Goal: Navigation & Orientation: Find specific page/section

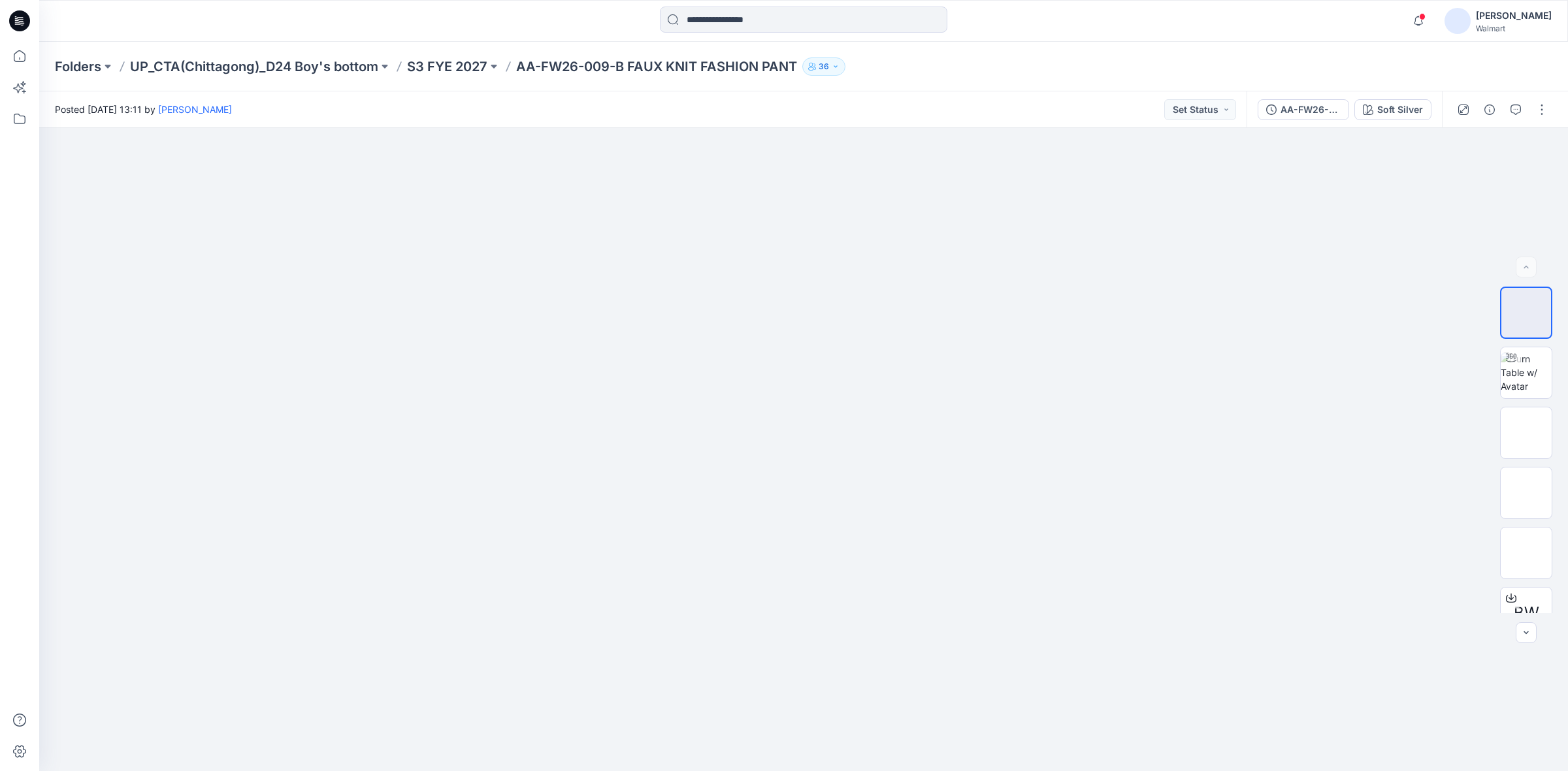
click at [1092, 71] on div "Folders UP_CTA(Chittagong)_D24 Boy's bottom S3 FYE 2027 AA-FW26-009-B FAUX KNIT…" at bounding box center [753, 66] width 1395 height 19
click at [998, 72] on div "Folders UP_CTA(Chittagong)_D24 Boy's bottom S3 FYE 2027 AA-FW26-009-B FAUX KNIT…" at bounding box center [753, 66] width 1395 height 19
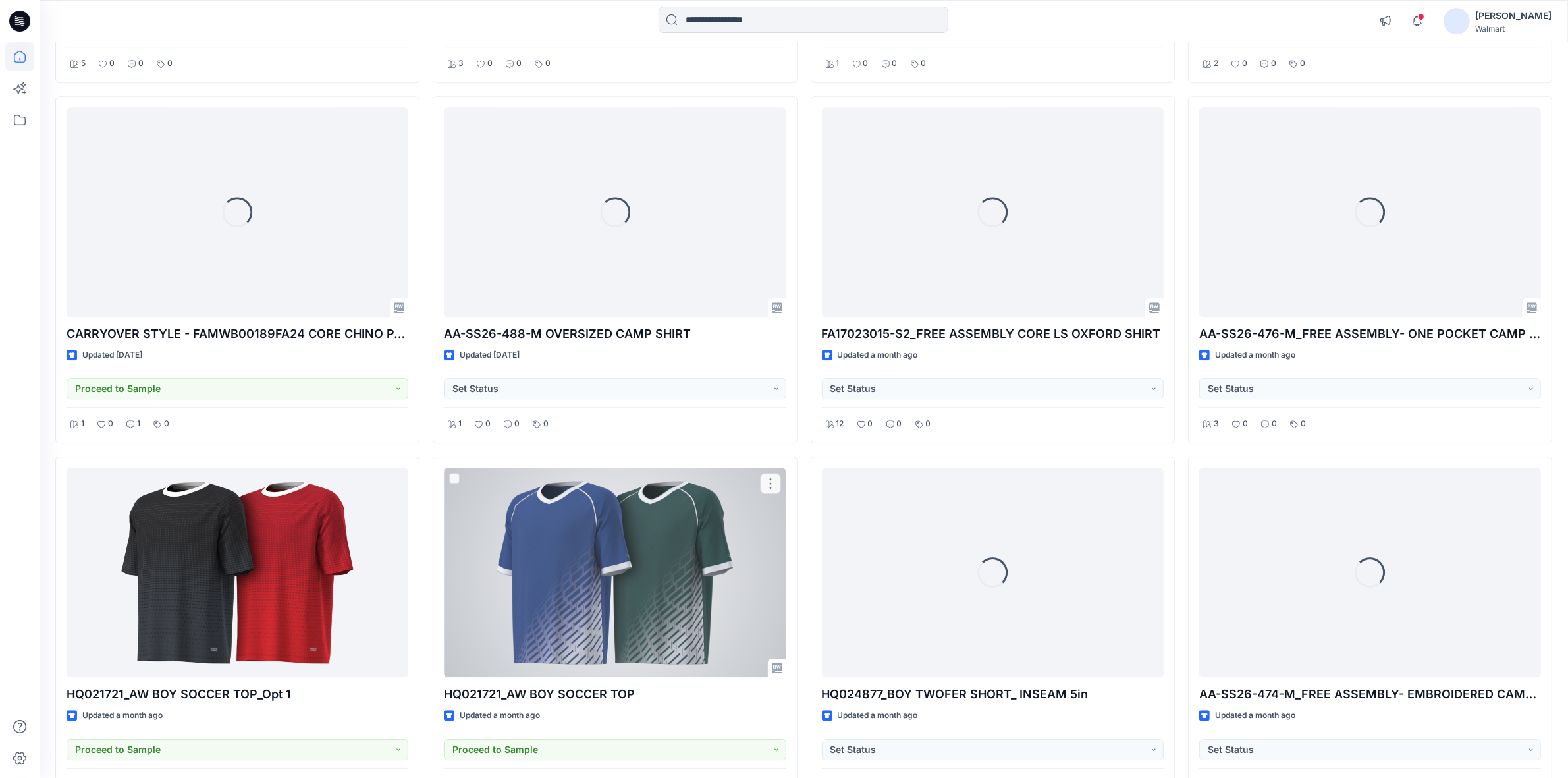
scroll to position [4859, 0]
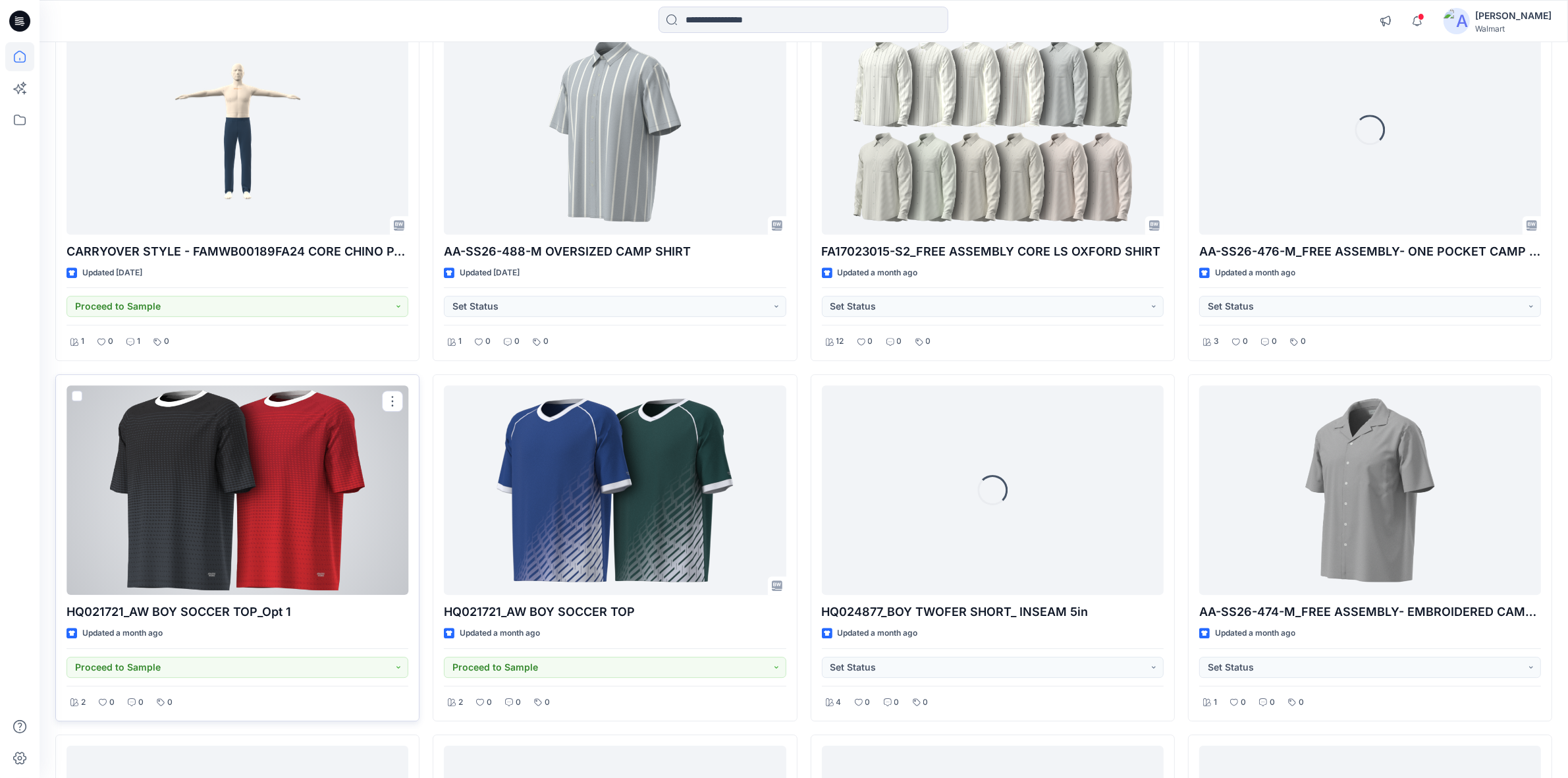
click at [298, 521] on div at bounding box center [237, 489] width 342 height 209
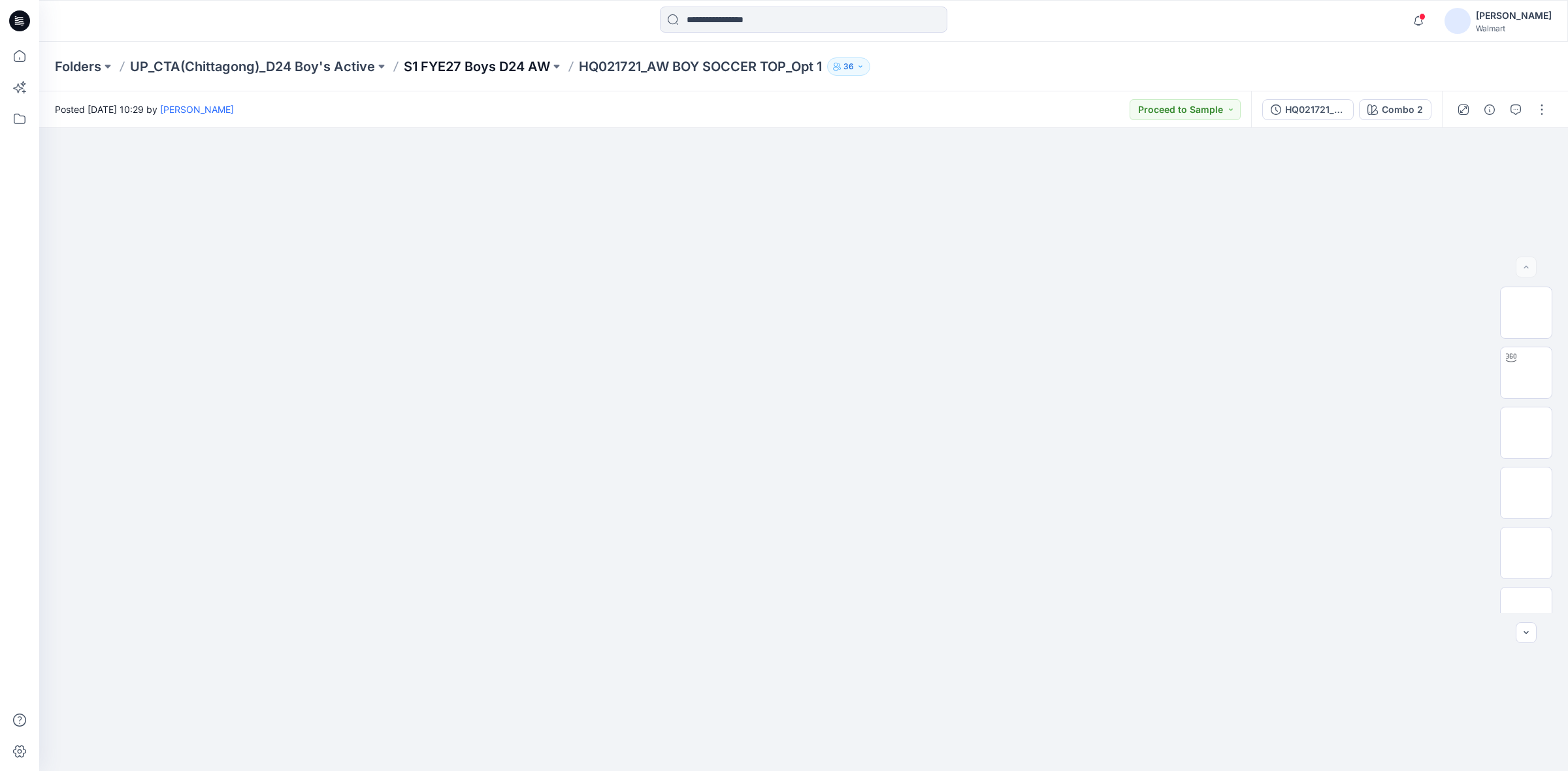
click at [516, 59] on p "S1 FYE27 Boys D24 AW" at bounding box center [476, 66] width 147 height 19
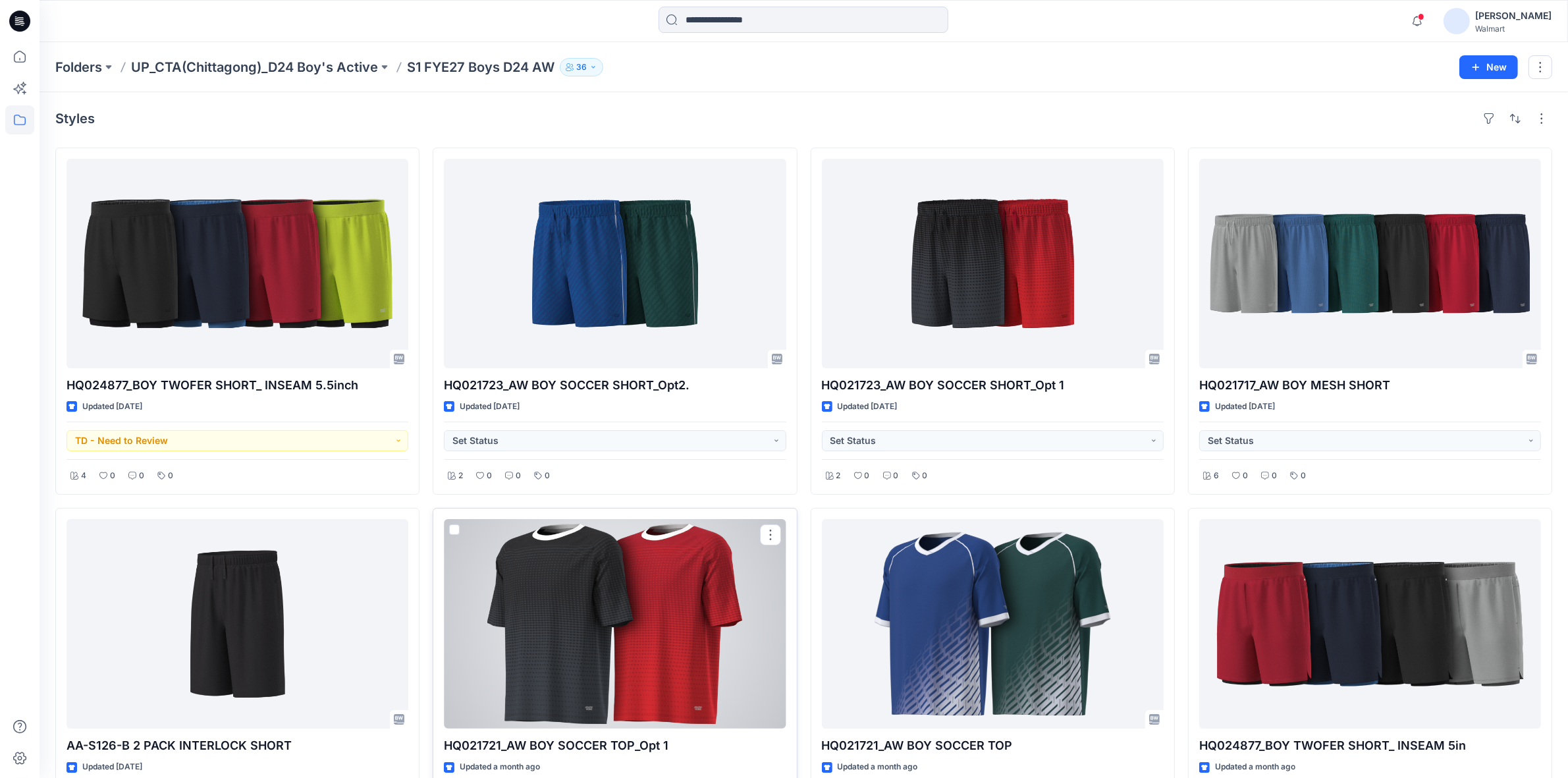
scroll to position [165, 0]
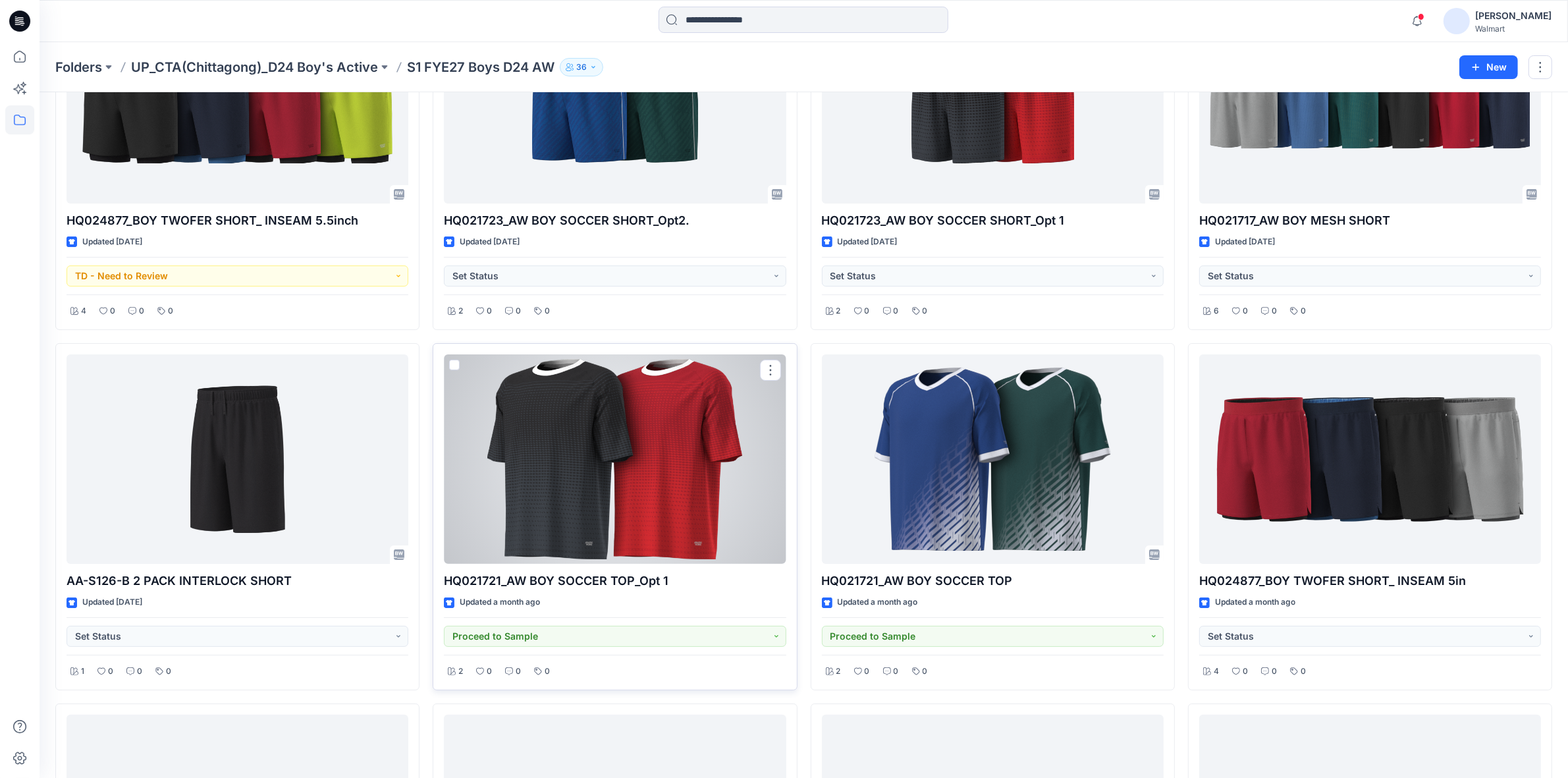
click at [683, 461] on div at bounding box center [615, 458] width 342 height 209
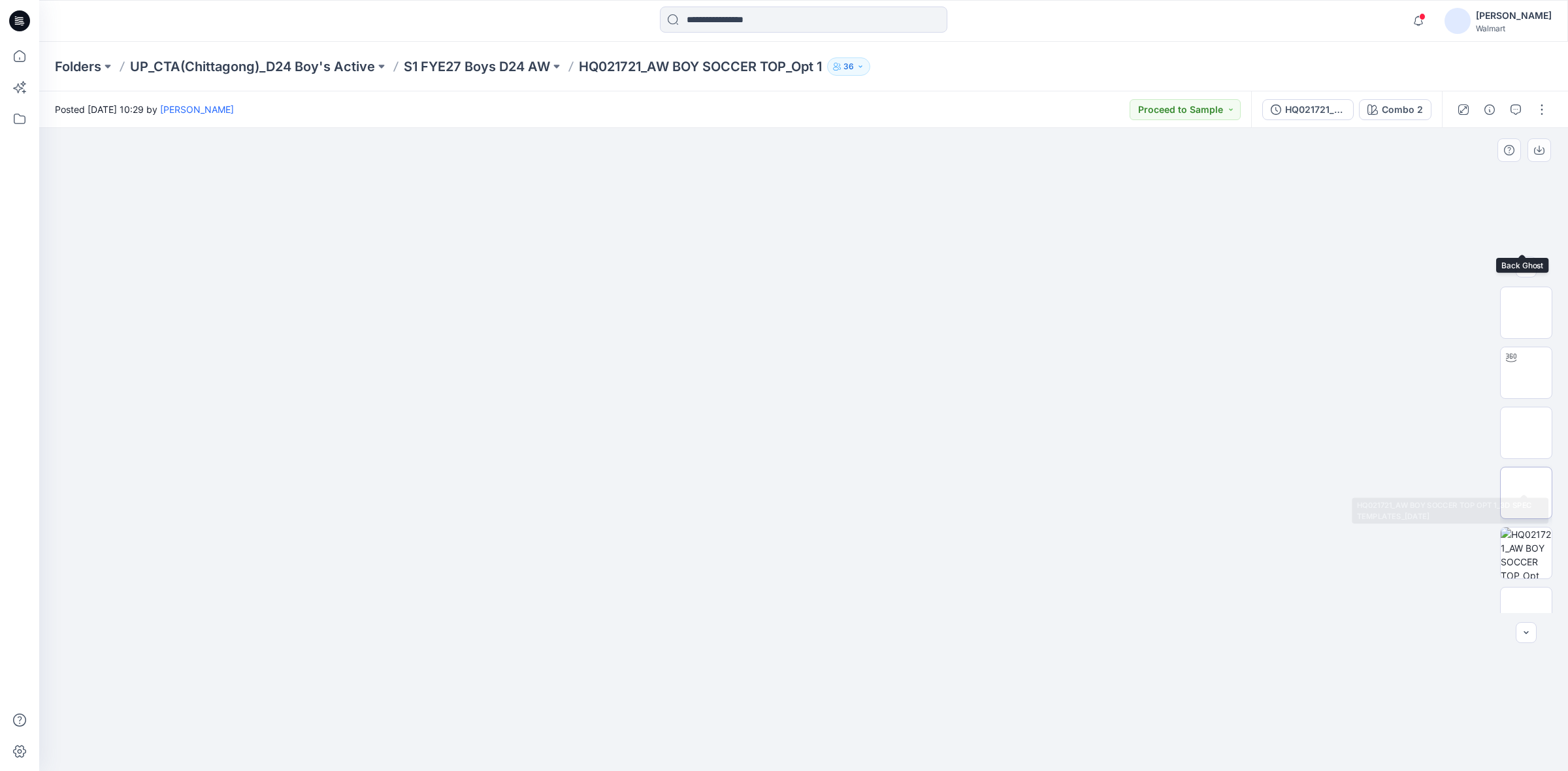
scroll to position [266, 0]
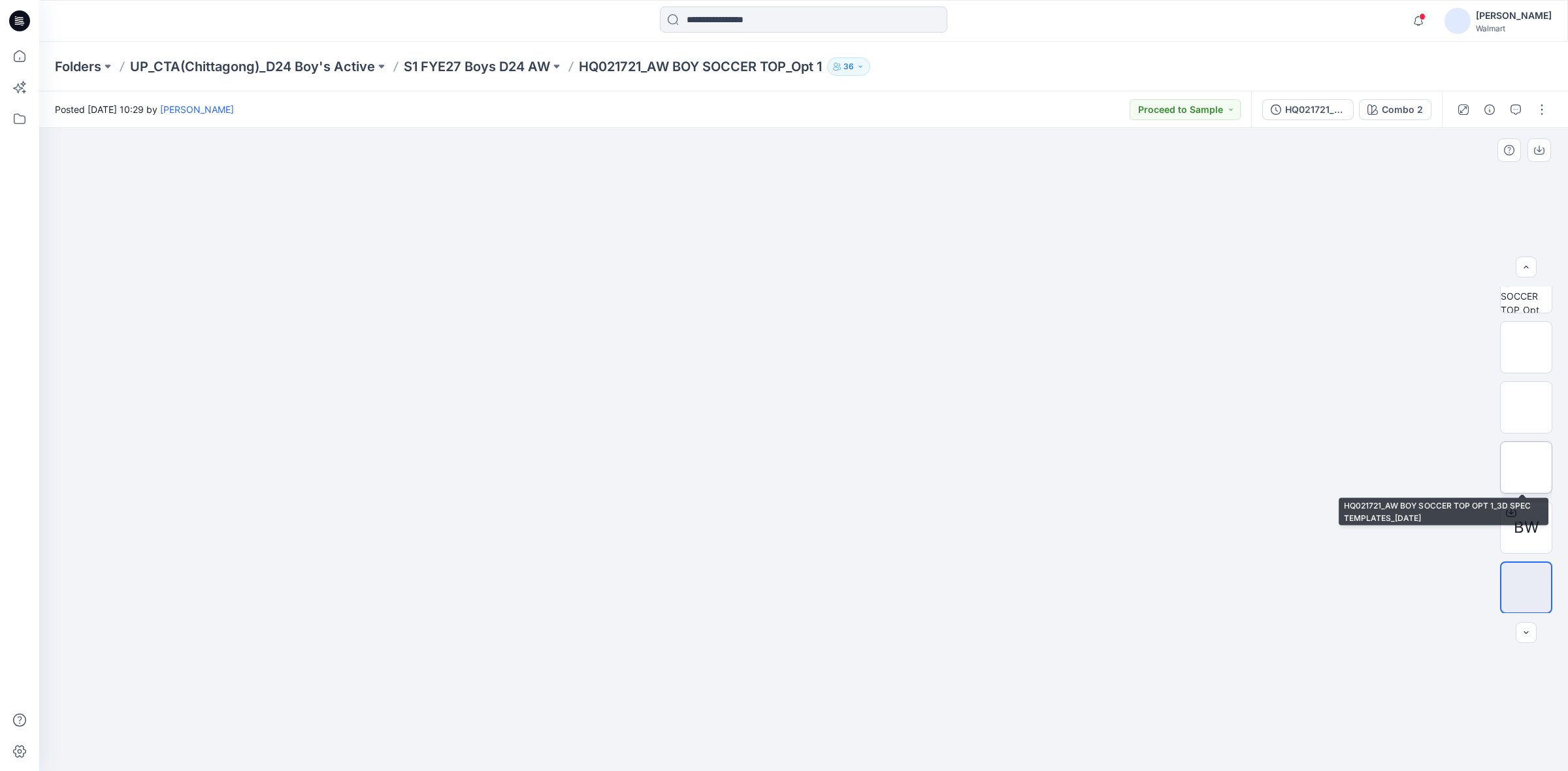
click at [1526, 467] on img at bounding box center [1526, 467] width 0 height 0
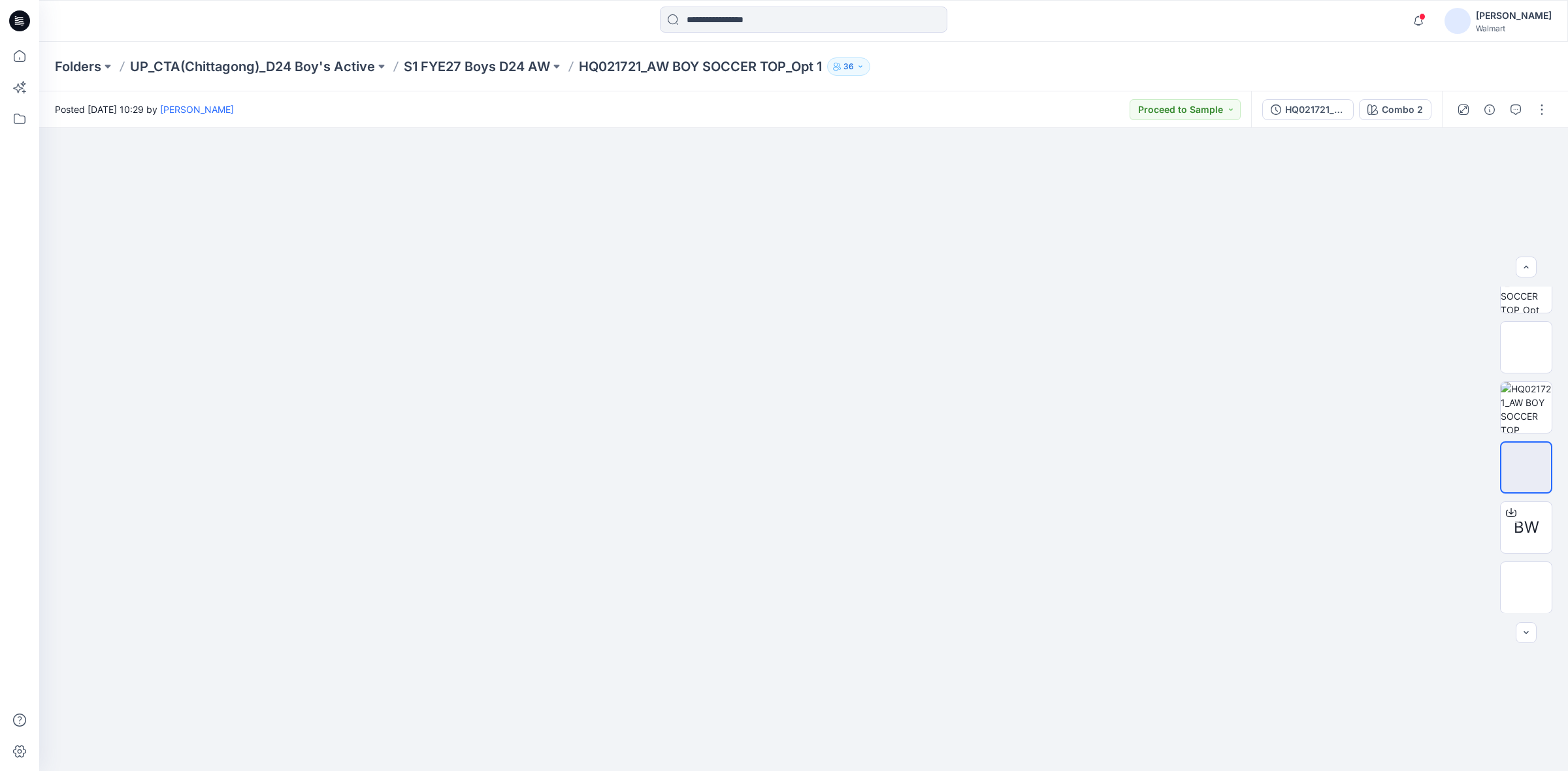
click at [1422, 55] on div "Folders UP_CTA(Chittagong)_D24 Boy's Active S1 FYE27 Boys D24 AW HQ021721_AW BO…" at bounding box center [804, 66] width 1529 height 49
